Goal: Transaction & Acquisition: Purchase product/service

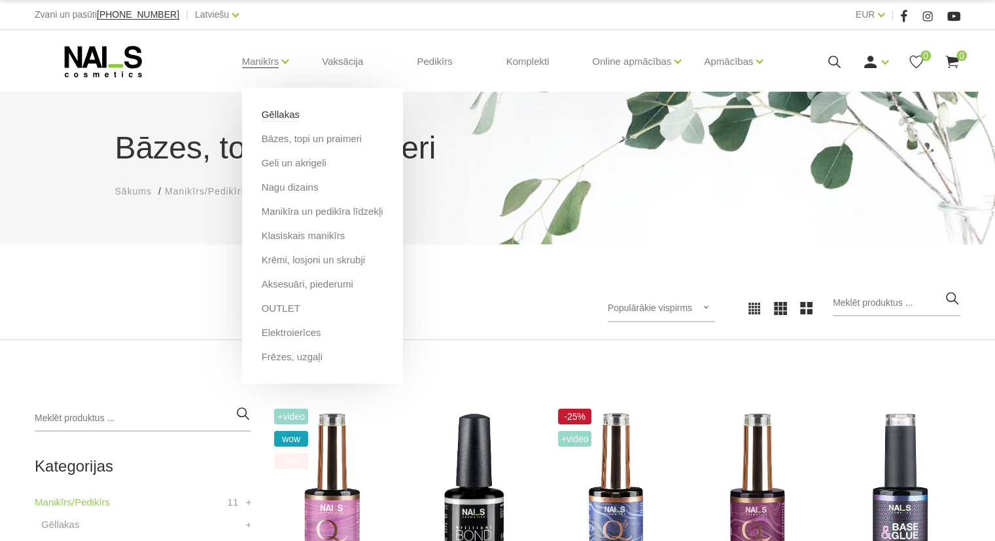
click at [278, 116] on link "Gēllakas" at bounding box center [281, 114] width 38 height 14
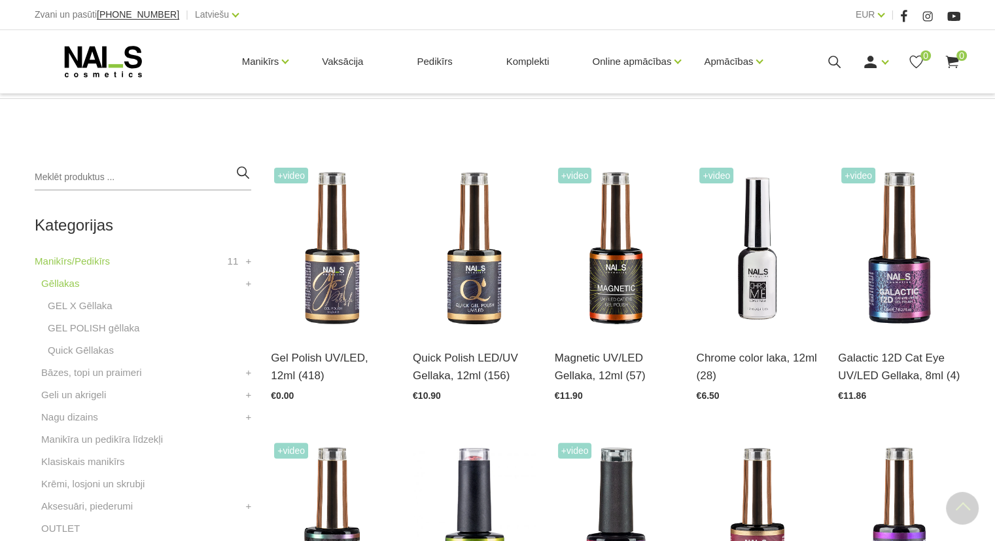
scroll to position [238, 0]
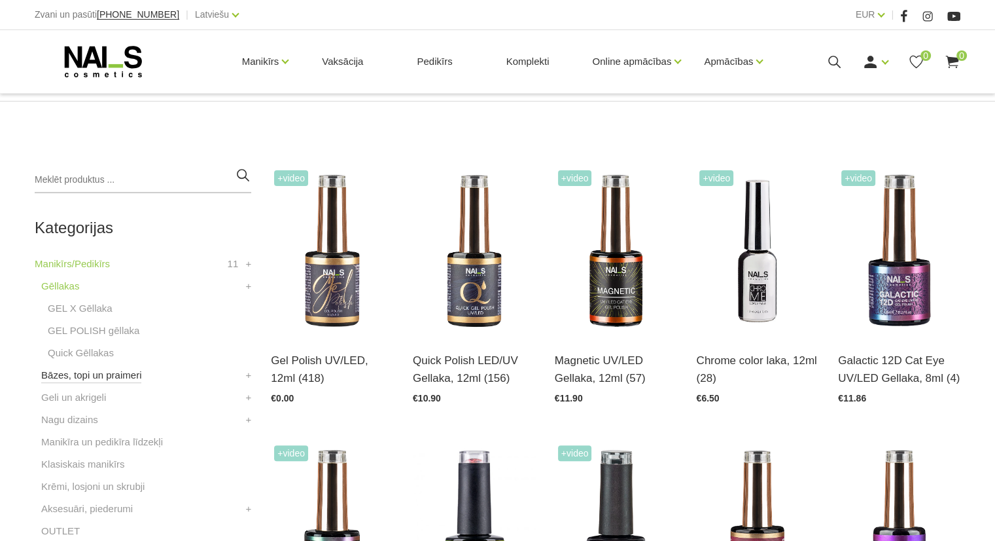
click at [105, 376] on link "Bāzes, topi un praimeri" at bounding box center [91, 375] width 100 height 16
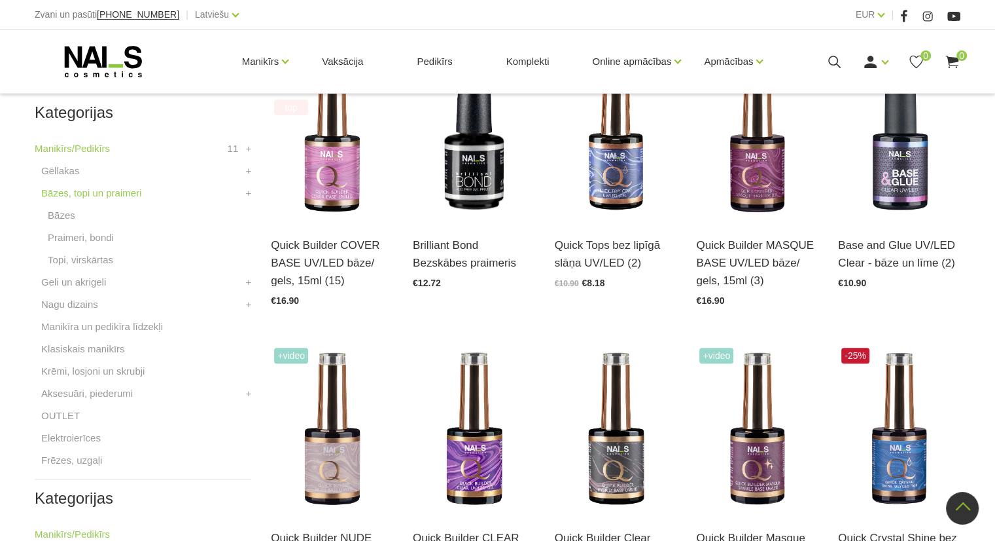
scroll to position [348, 0]
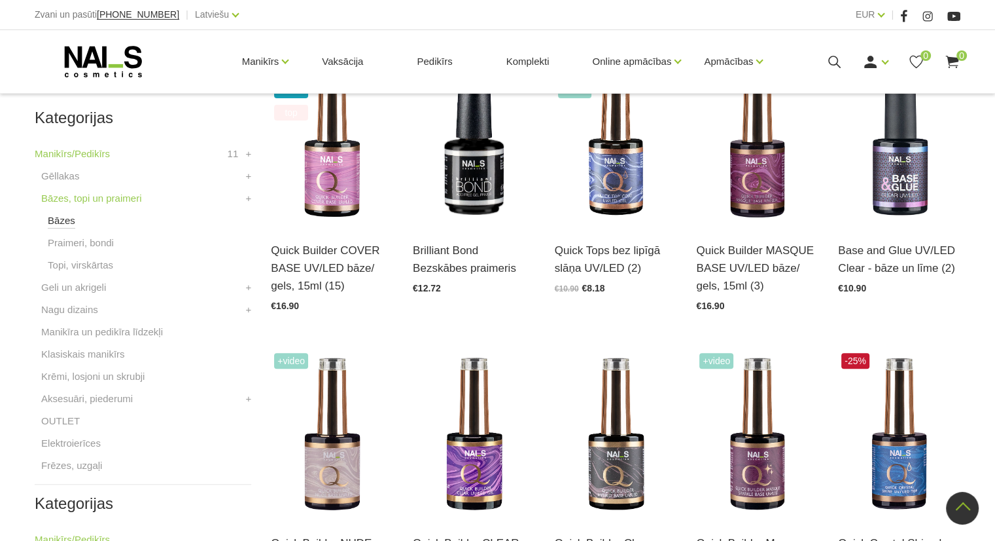
click at [65, 223] on link "Bāzes" at bounding box center [61, 221] width 27 height 16
